Goal: Navigation & Orientation: Find specific page/section

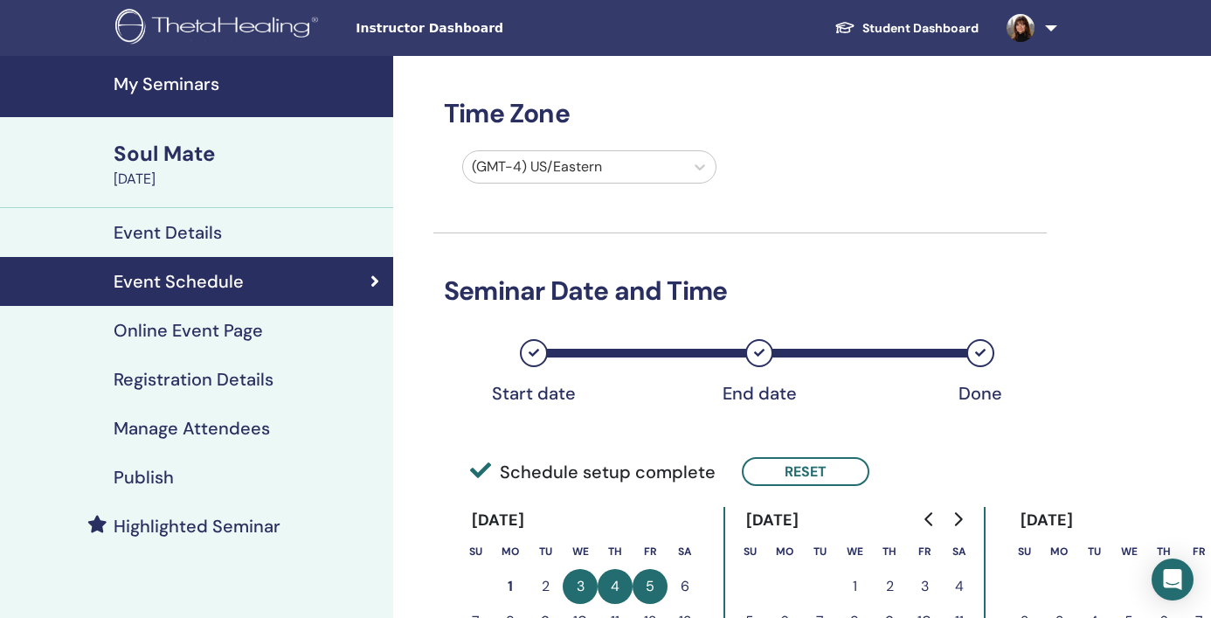
click at [182, 85] on h4 "My Seminars" at bounding box center [248, 83] width 269 height 21
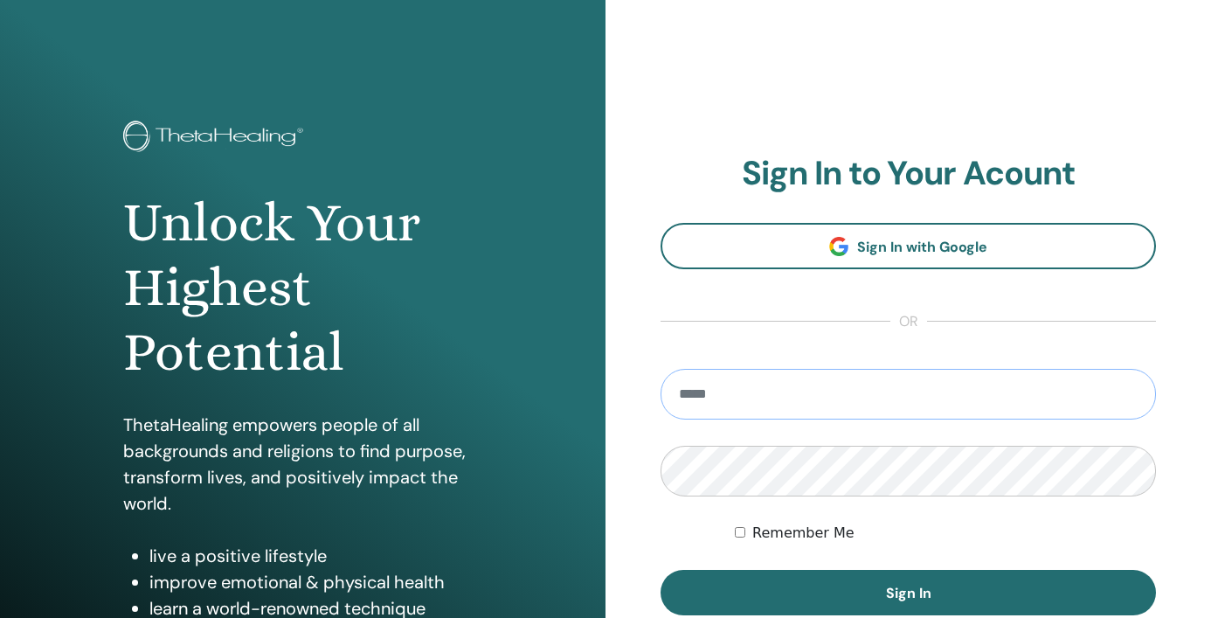
type input "**********"
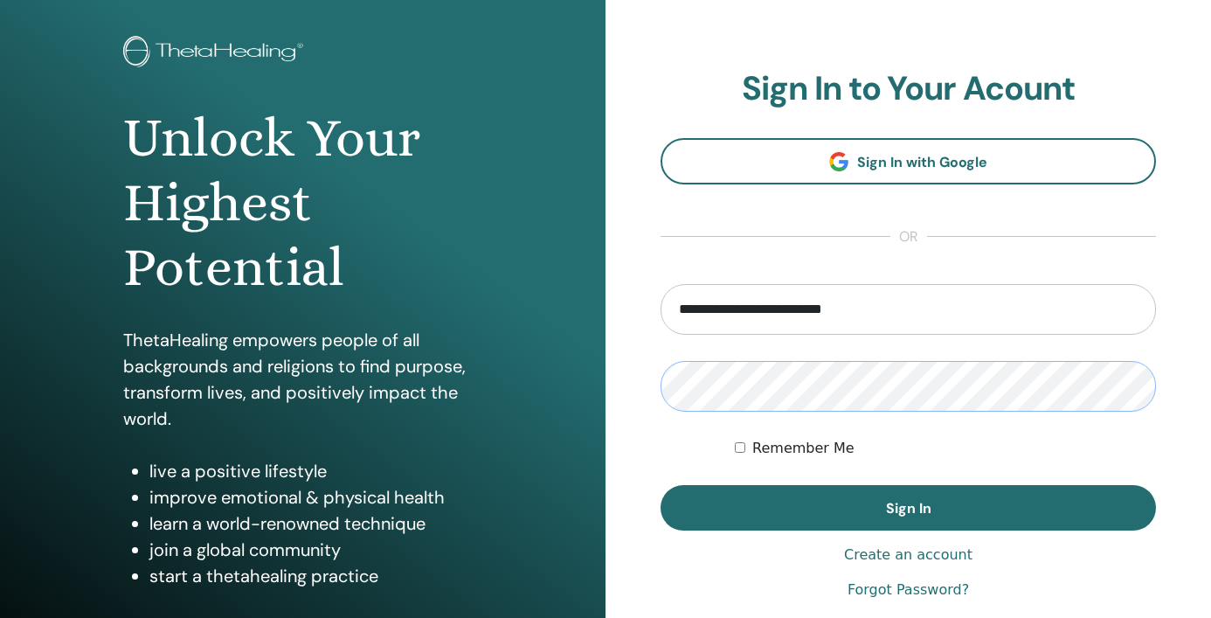
scroll to position [204, 0]
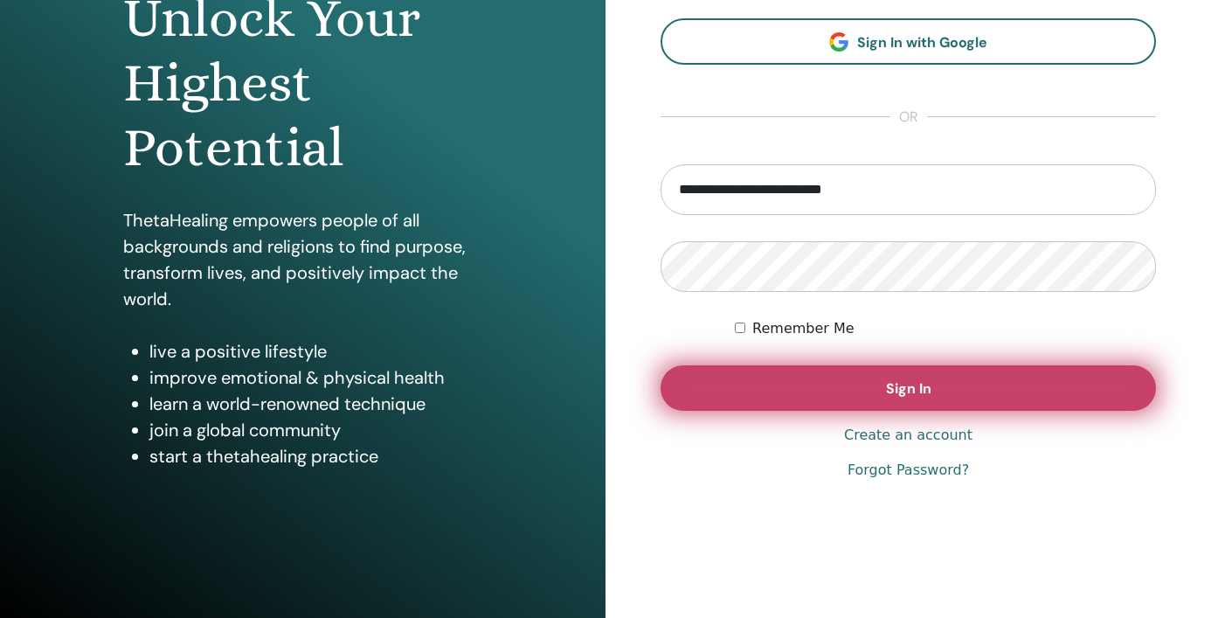
click at [905, 394] on span "Sign In" at bounding box center [908, 388] width 45 height 18
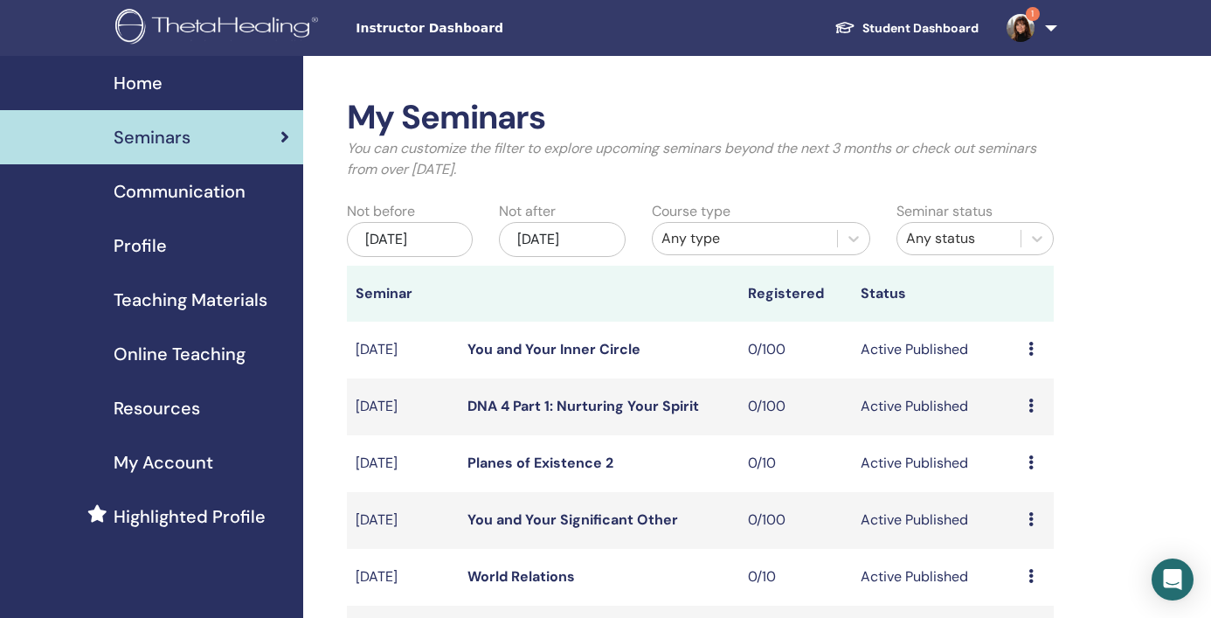
click at [1028, 19] on span "1" at bounding box center [1033, 14] width 14 height 14
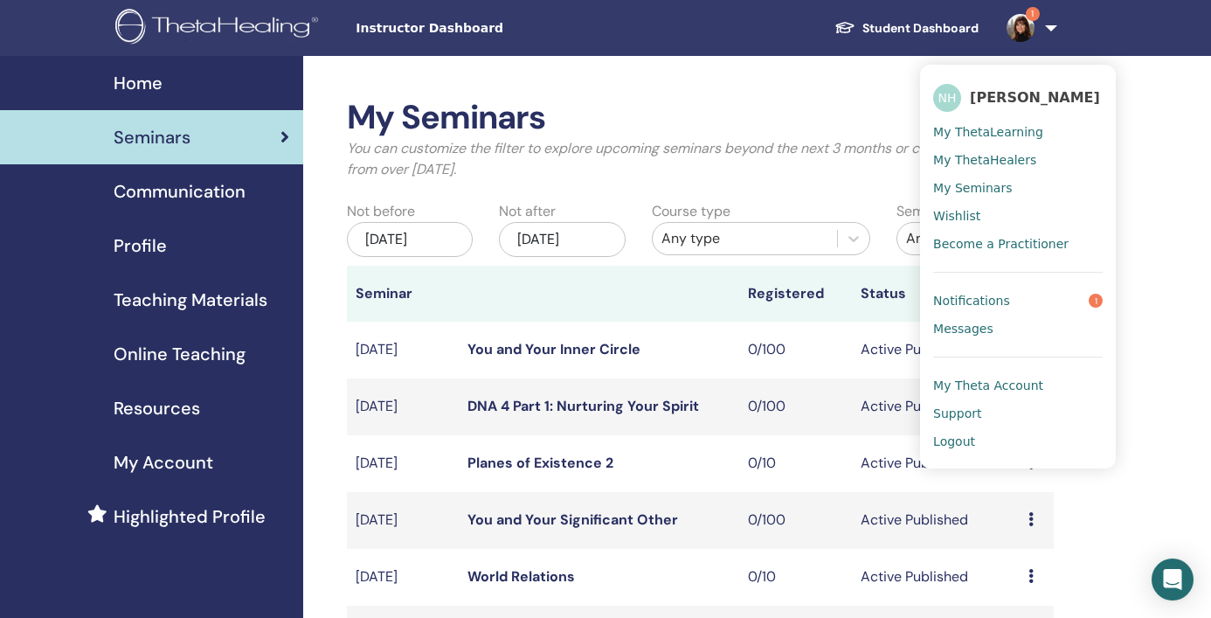
click at [984, 298] on span "Notifications" at bounding box center [971, 301] width 77 height 16
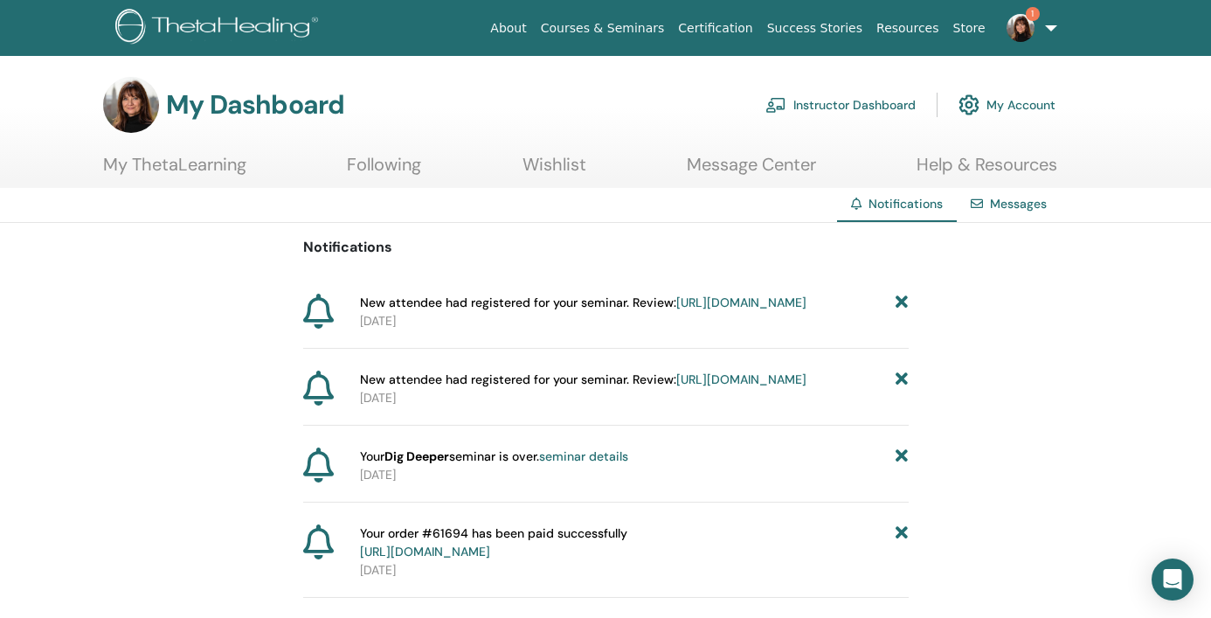
click at [870, 96] on link "Instructor Dashboard" at bounding box center [840, 105] width 150 height 38
